Goal: Task Accomplishment & Management: Use online tool/utility

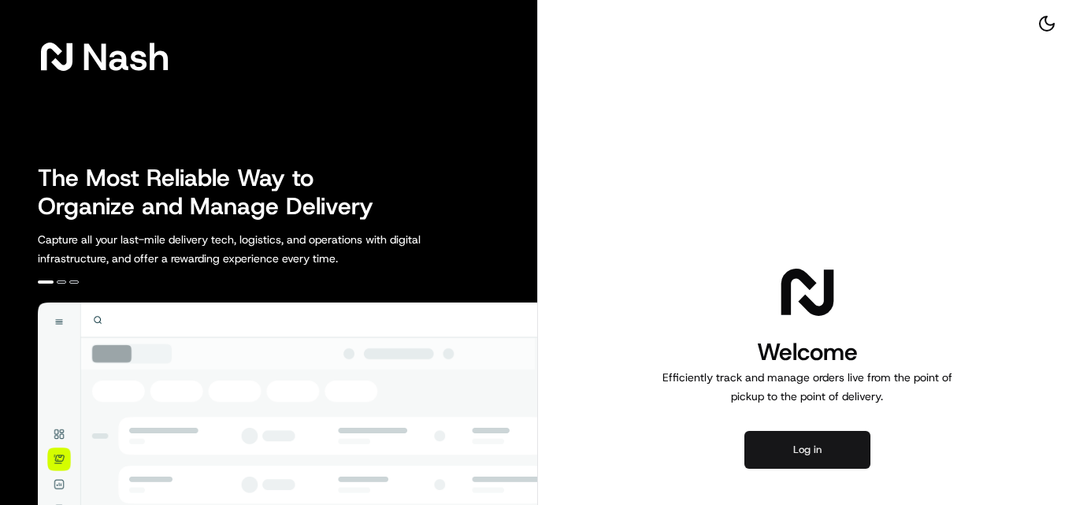
click at [785, 459] on button "Log in" at bounding box center [807, 450] width 126 height 38
